Goal: Task Accomplishment & Management: Use online tool/utility

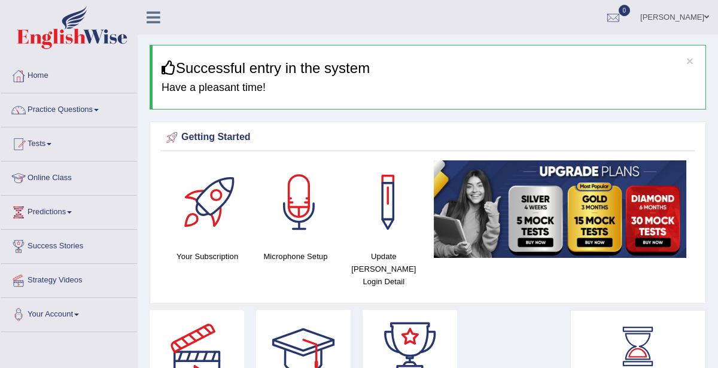
click at [51, 143] on span at bounding box center [49, 144] width 5 height 2
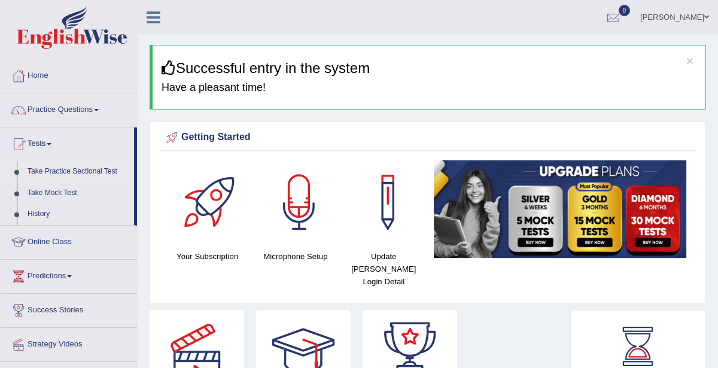
click at [54, 174] on link "Take Practice Sectional Test" at bounding box center [78, 172] width 112 height 22
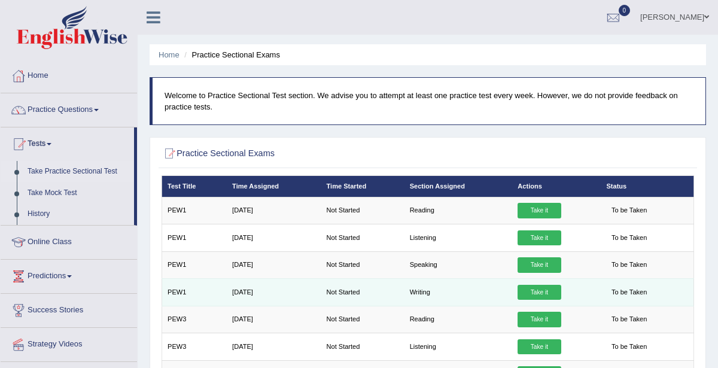
click at [624, 286] on span "To be Taken" at bounding box center [628, 293] width 45 height 16
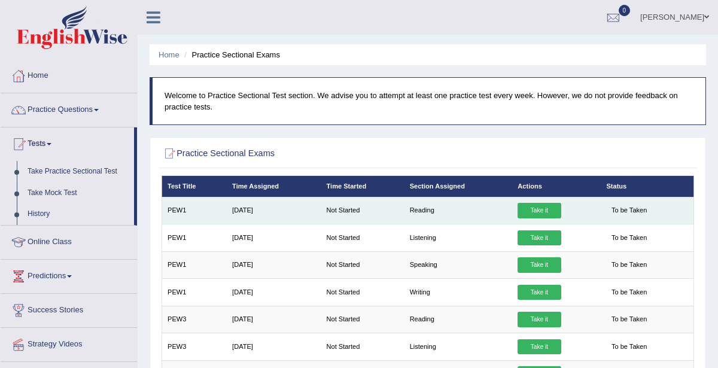
click at [543, 213] on link "Take it" at bounding box center [539, 211] width 43 height 16
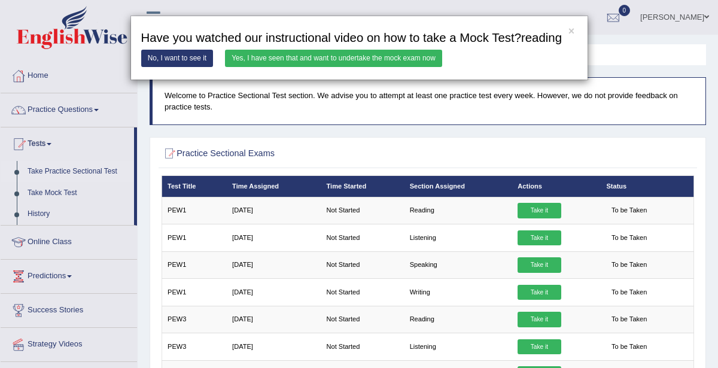
click at [244, 60] on link "Yes, I have seen that and want to undertake the mock exam now" at bounding box center [333, 58] width 217 height 17
